Goal: Register for event/course

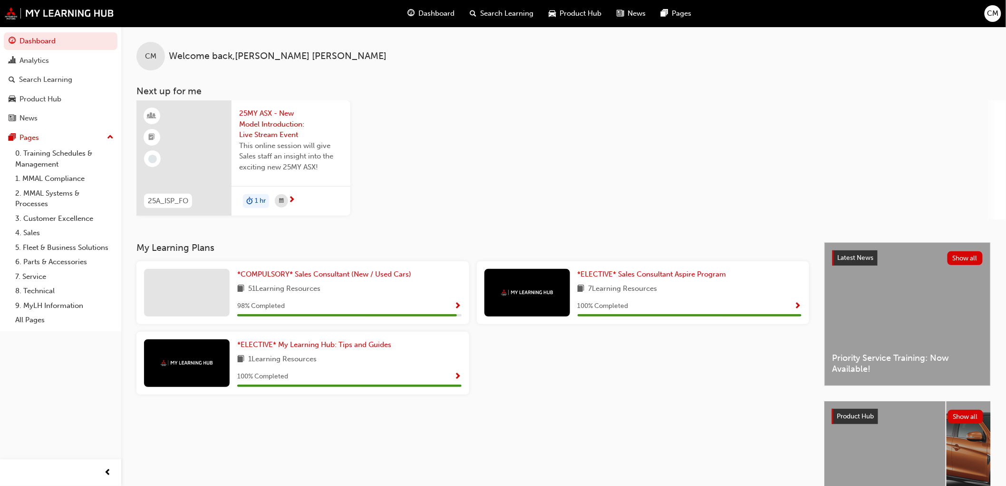
click at [272, 127] on span "25MY ASX - New Model Introduction: Live Stream Event" at bounding box center [291, 124] width 104 height 32
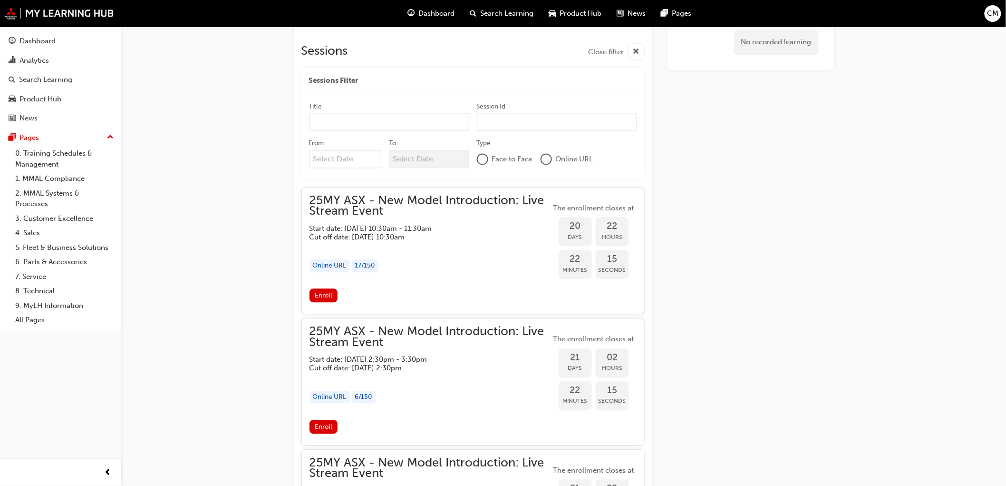
scroll to position [783, 0]
click at [550, 160] on div at bounding box center [547, 160] width 10 height 10
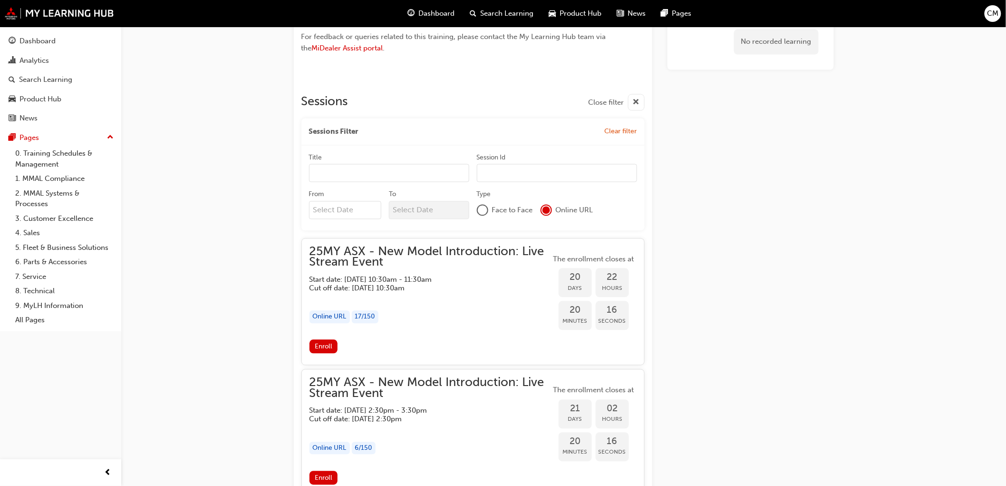
scroll to position [730, 0]
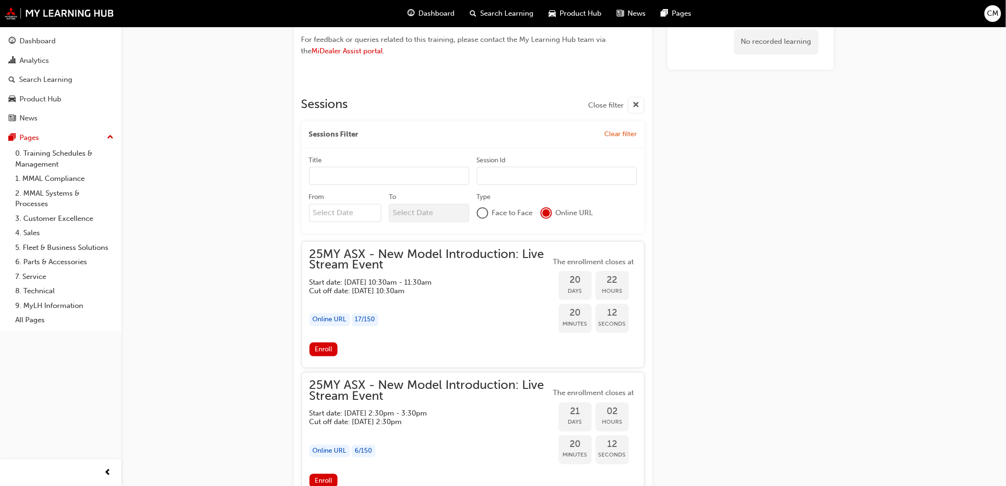
click at [348, 174] on input "Title" at bounding box center [389, 176] width 160 height 18
click at [537, 180] on input "Session Id" at bounding box center [557, 176] width 160 height 18
click at [326, 344] on button "Enroll" at bounding box center [324, 349] width 29 height 14
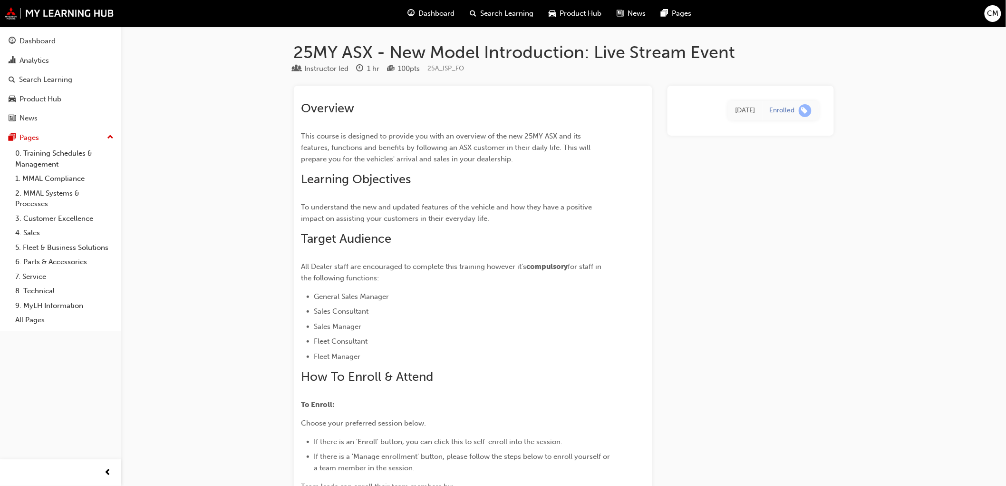
drag, startPoint x: 422, startPoint y: 68, endPoint x: 399, endPoint y: 68, distance: 22.4
click at [399, 68] on div "100 pts" at bounding box center [410, 68] width 22 height 11
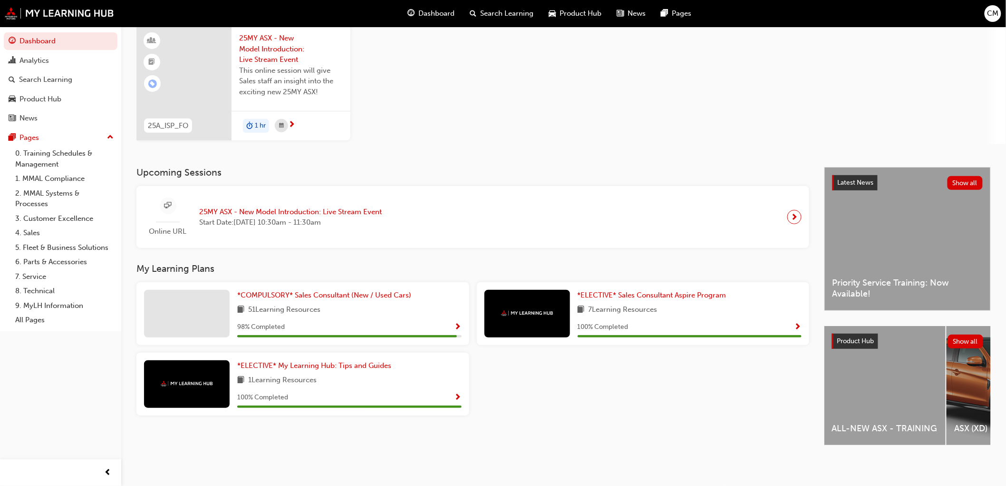
scroll to position [78, 0]
